Goal: Navigation & Orientation: Find specific page/section

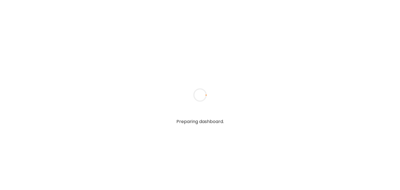
type input "******"
type input "**********"
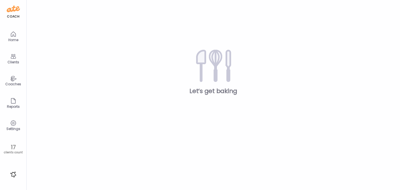
type input "**********"
click at [13, 59] on icon at bounding box center [13, 56] width 7 height 7
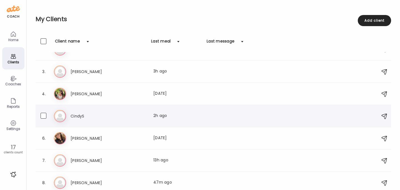
click at [75, 115] on h3 "CindyS" at bounding box center [95, 116] width 49 height 7
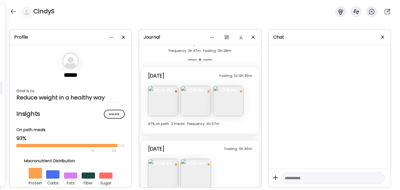
scroll to position [2036, 0]
click at [234, 103] on img at bounding box center [228, 101] width 30 height 30
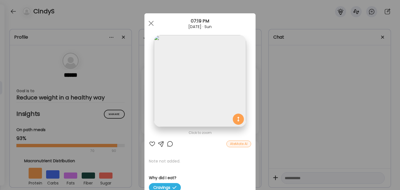
click at [275, 102] on div "Ate Coach Dashboard Wahoo! It’s official Take a moment to set up your Coach Pro…" at bounding box center [200, 95] width 400 height 190
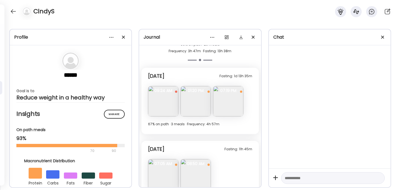
click at [228, 101] on img at bounding box center [228, 101] width 30 height 30
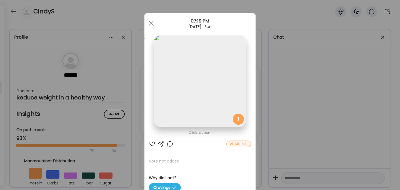
click at [277, 103] on div "Ate Coach Dashboard Wahoo! It’s official Take a moment to set up your Coach Pro…" at bounding box center [200, 95] width 400 height 190
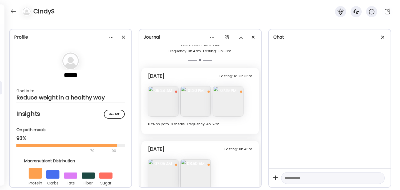
click at [198, 104] on img at bounding box center [196, 101] width 30 height 30
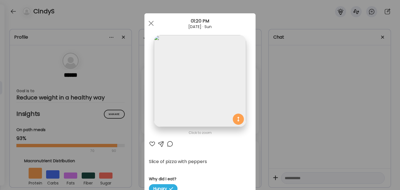
click at [285, 95] on div "Ate Coach Dashboard Wahoo! It’s official Take a moment to set up your Coach Pro…" at bounding box center [200, 95] width 400 height 190
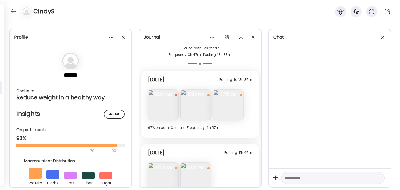
scroll to position [2032, 0]
click at [156, 114] on img at bounding box center [163, 106] width 30 height 30
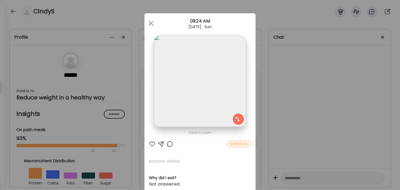
click at [302, 98] on div "Ate Coach Dashboard Wahoo! It’s official Take a moment to set up your Coach Pro…" at bounding box center [200, 95] width 400 height 190
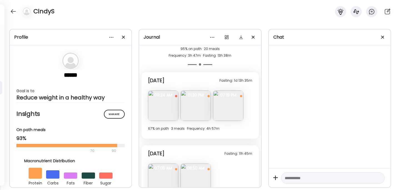
click at [224, 106] on img at bounding box center [228, 106] width 30 height 30
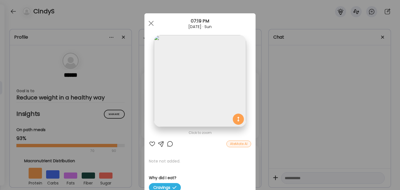
click at [273, 104] on div "Ate Coach Dashboard Wahoo! It’s official Take a moment to set up your Coach Pro…" at bounding box center [200, 95] width 400 height 190
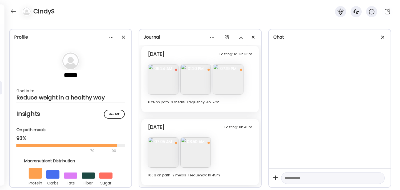
scroll to position [2058, 0]
click at [165, 155] on img at bounding box center [163, 152] width 30 height 30
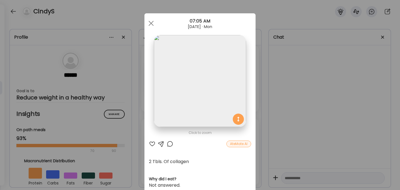
click at [315, 106] on div "Ate Coach Dashboard Wahoo! It’s official Take a moment to set up your Coach Pro…" at bounding box center [200, 95] width 400 height 190
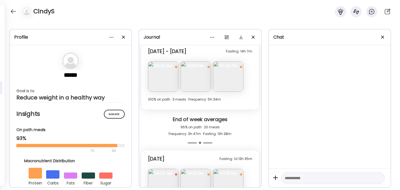
scroll to position [1936, 0]
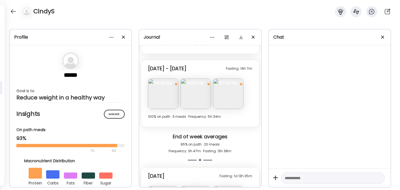
click at [162, 94] on img at bounding box center [163, 94] width 30 height 30
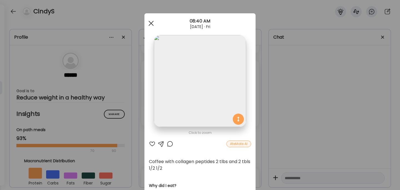
click at [151, 22] on span at bounding box center [151, 23] width 5 height 5
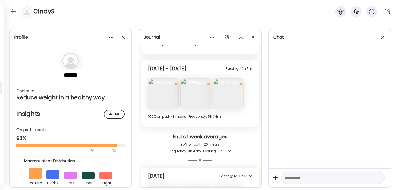
click at [238, 93] on img at bounding box center [228, 94] width 30 height 30
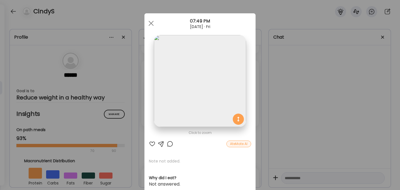
click at [297, 89] on div "Ate Coach Dashboard Wahoo! It’s official Take a moment to set up your Coach Pro…" at bounding box center [200, 95] width 400 height 190
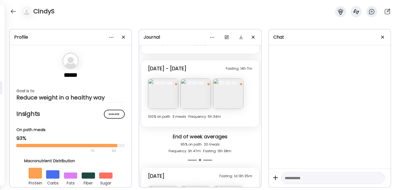
click at [202, 91] on img at bounding box center [196, 94] width 30 height 30
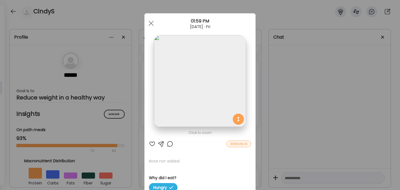
click at [316, 109] on div "Ate Coach Dashboard Wahoo! It’s official Take a moment to set up your Coach Pro…" at bounding box center [200, 95] width 400 height 190
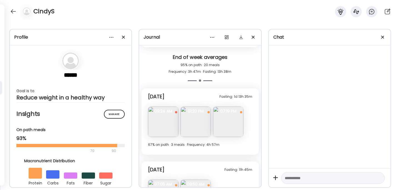
scroll to position [2058, 0]
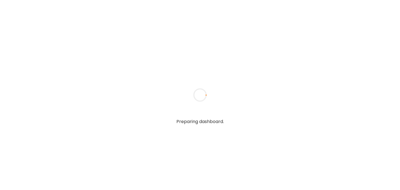
type input "******"
type input "**********"
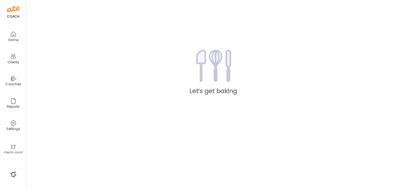
type input "**********"
click at [11, 60] on div "Clients" at bounding box center [13, 62] width 20 height 4
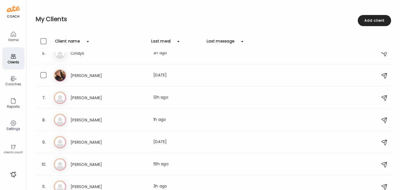
scroll to position [124, 0]
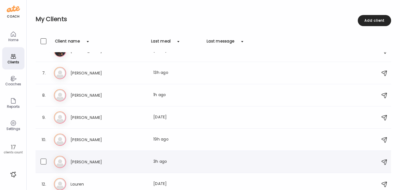
click at [77, 159] on h3 "[PERSON_NAME]" at bounding box center [95, 162] width 49 height 7
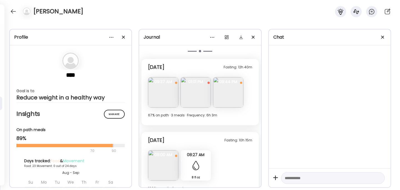
scroll to position [4459, 0]
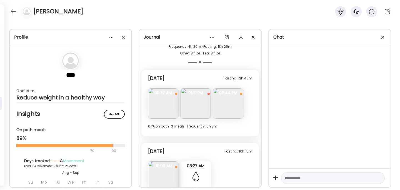
click at [233, 105] on img at bounding box center [228, 103] width 30 height 30
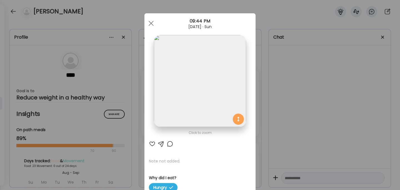
click at [282, 105] on div "Ate Coach Dashboard Wahoo! It’s official Take a moment to set up your Coach Pro…" at bounding box center [200, 95] width 400 height 190
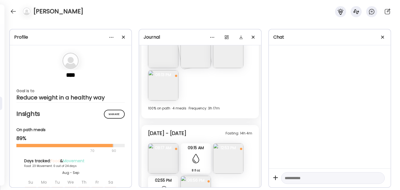
scroll to position [4102, 0]
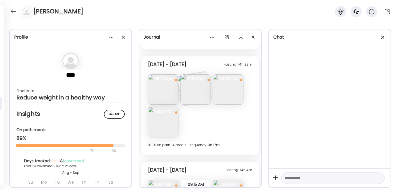
click at [172, 117] on img at bounding box center [163, 122] width 30 height 30
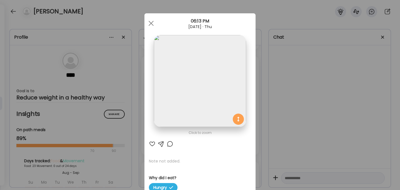
click at [300, 114] on div "Ate Coach Dashboard Wahoo! It’s official Take a moment to set up your Coach Pro…" at bounding box center [200, 95] width 400 height 190
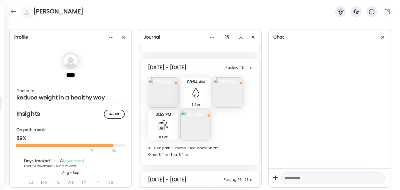
scroll to position [3986, 0]
click at [197, 127] on img at bounding box center [196, 126] width 30 height 30
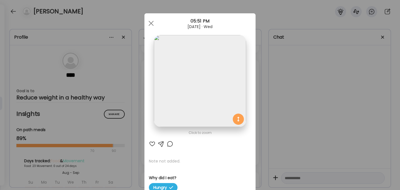
click at [280, 106] on div "Ate Coach Dashboard Wahoo! It’s official Take a moment to set up your Coach Pro…" at bounding box center [200, 95] width 400 height 190
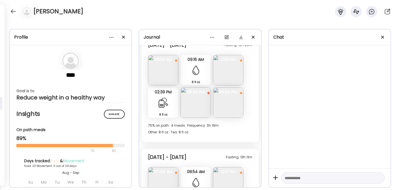
scroll to position [3891, 0]
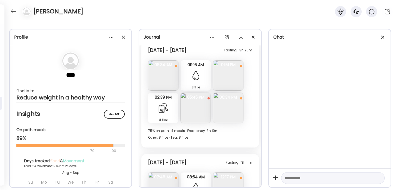
click at [229, 109] on img at bounding box center [228, 108] width 30 height 30
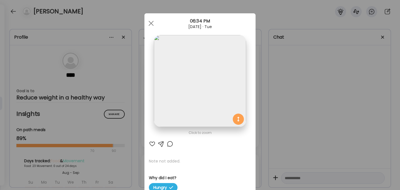
click at [289, 96] on div "Ate Coach Dashboard Wahoo! It’s official Take a moment to set up your Coach Pro…" at bounding box center [200, 95] width 400 height 190
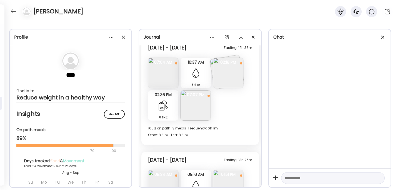
scroll to position [3781, 0]
click at [203, 109] on img at bounding box center [196, 106] width 30 height 30
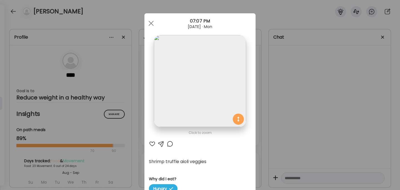
click at [297, 86] on div "Ate Coach Dashboard Wahoo! It’s official Take a moment to set up your Coach Pro…" at bounding box center [200, 95] width 400 height 190
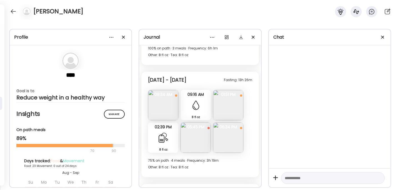
scroll to position [3863, 0]
click at [190, 136] on img at bounding box center [196, 136] width 30 height 30
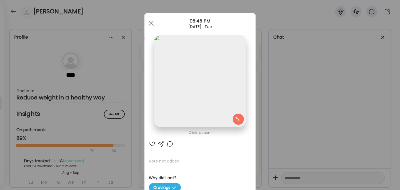
click at [285, 115] on div "Ate Coach Dashboard Wahoo! It’s official Take a moment to set up your Coach Pro…" at bounding box center [200, 95] width 400 height 190
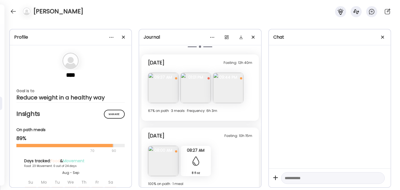
scroll to position [4490, 0]
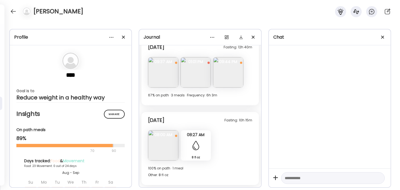
click at [167, 76] on img at bounding box center [163, 72] width 30 height 30
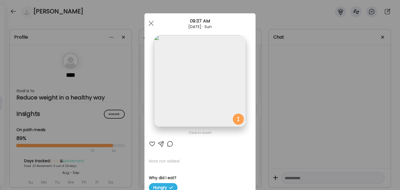
click at [278, 109] on div "Ate Coach Dashboard Wahoo! It’s official Take a moment to set up your Coach Pro…" at bounding box center [200, 95] width 400 height 190
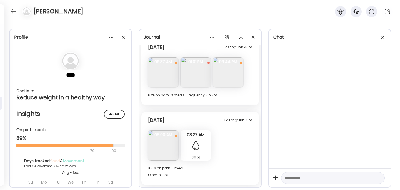
click at [195, 74] on img at bounding box center [196, 72] width 30 height 30
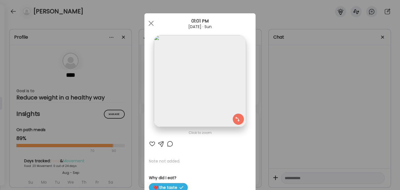
click at [285, 111] on div "Ate Coach Dashboard Wahoo! It’s official Take a moment to set up your Coach Pro…" at bounding box center [200, 95] width 400 height 190
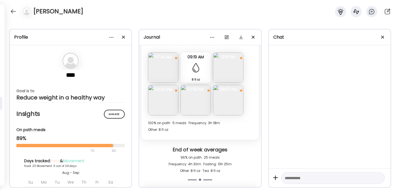
scroll to position [4340, 0]
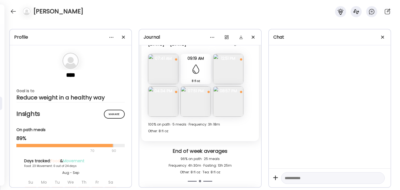
click at [191, 98] on img at bounding box center [196, 101] width 30 height 30
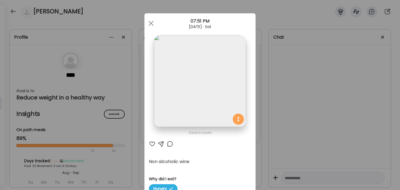
click at [291, 105] on div "Ate Coach Dashboard Wahoo! It’s official Take a moment to set up your Coach Pro…" at bounding box center [200, 95] width 400 height 190
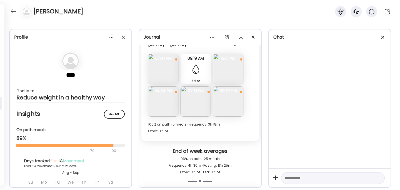
click at [231, 98] on img at bounding box center [228, 101] width 30 height 30
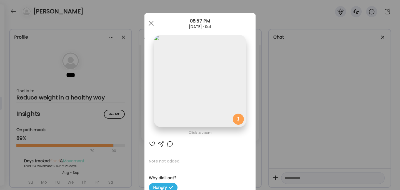
click at [280, 104] on div "Ate Coach Dashboard Wahoo! It’s official Take a moment to set up your Coach Pro…" at bounding box center [200, 95] width 400 height 190
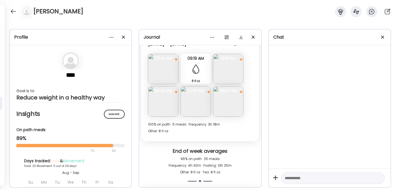
click at [165, 99] on img at bounding box center [163, 101] width 30 height 30
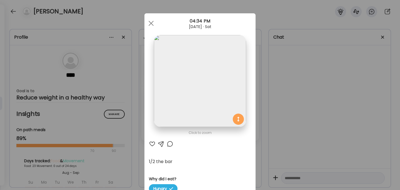
click at [264, 101] on div "Ate Coach Dashboard Wahoo! It’s official Take a moment to set up your Coach Pro…" at bounding box center [200, 95] width 400 height 190
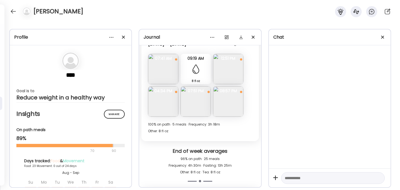
click at [234, 74] on img at bounding box center [228, 69] width 30 height 30
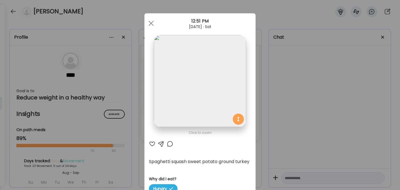
click at [302, 89] on div "Ate Coach Dashboard Wahoo! It’s official Take a moment to set up your Coach Pro…" at bounding box center [200, 95] width 400 height 190
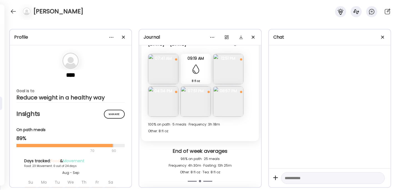
click at [158, 71] on img at bounding box center [163, 69] width 30 height 30
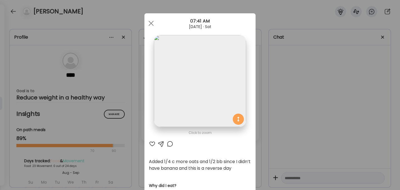
click at [295, 92] on div "Ate Coach Dashboard Wahoo! It’s official Take a moment to set up your Coach Pro…" at bounding box center [200, 95] width 400 height 190
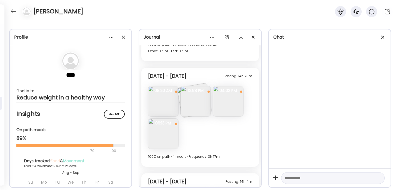
scroll to position [4092, 0]
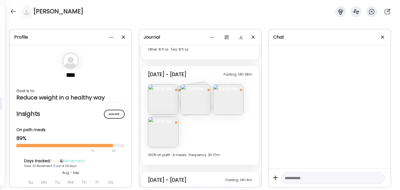
click at [198, 106] on img at bounding box center [196, 99] width 30 height 30
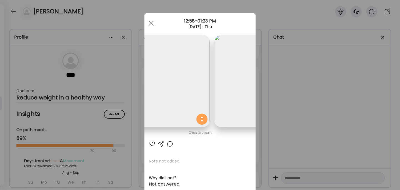
scroll to position [0, 0]
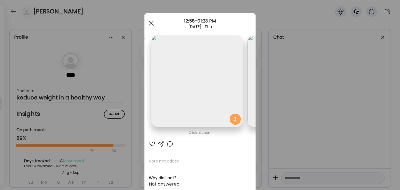
click at [152, 22] on span at bounding box center [151, 23] width 5 height 5
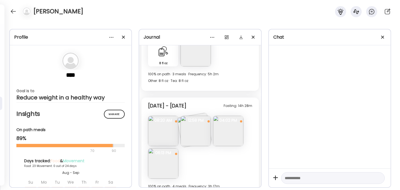
scroll to position [4062, 0]
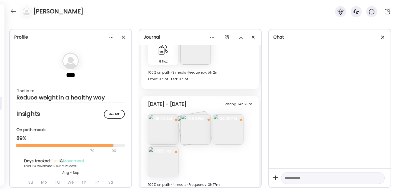
click at [196, 131] on img at bounding box center [196, 129] width 30 height 30
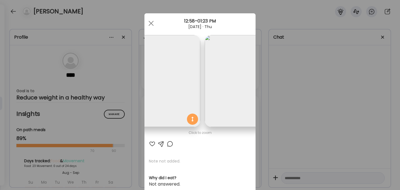
scroll to position [0, 0]
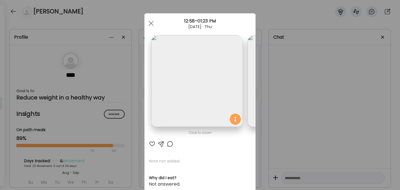
click at [290, 84] on div "Ate Coach Dashboard Wahoo! It’s official Take a moment to set up your Coach Pro…" at bounding box center [200, 95] width 400 height 190
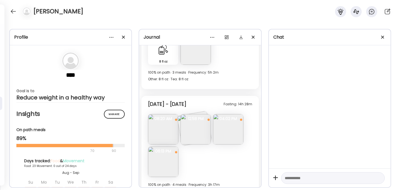
click at [227, 133] on img at bounding box center [228, 129] width 30 height 30
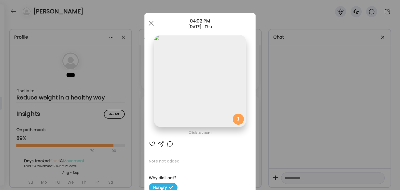
click at [286, 123] on div "Ate Coach Dashboard Wahoo! It’s official Take a moment to set up your Coach Pro…" at bounding box center [200, 95] width 400 height 190
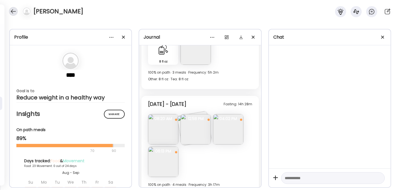
click at [13, 9] on div at bounding box center [13, 11] width 9 height 9
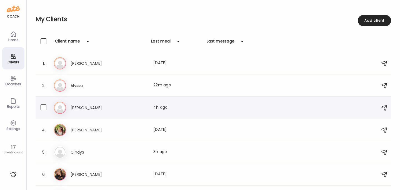
click at [59, 111] on icon at bounding box center [60, 108] width 12 height 12
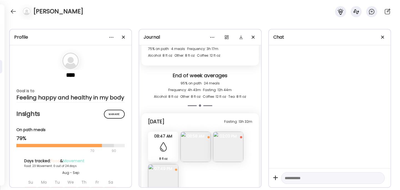
scroll to position [3944, 0]
